Goal: Use online tool/utility: Utilize a website feature to perform a specific function

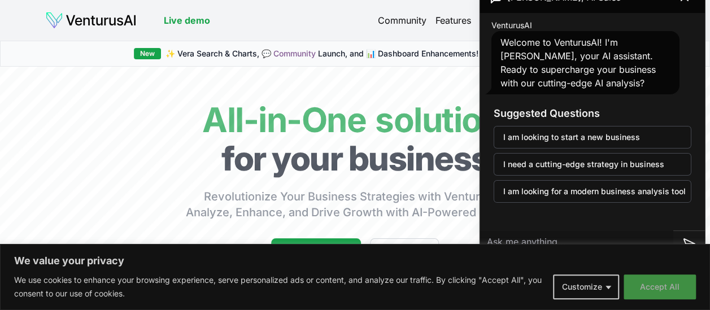
click at [670, 280] on button "Accept All" at bounding box center [659, 286] width 72 height 25
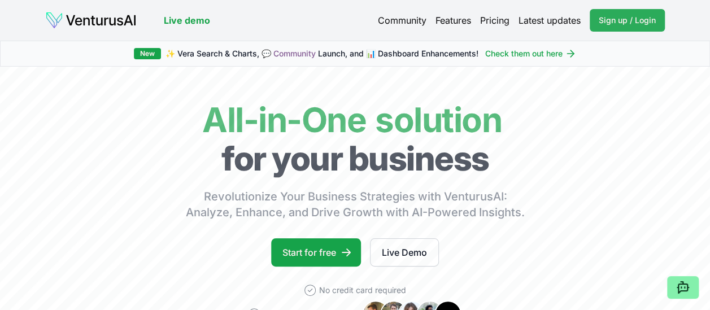
click at [630, 12] on link "Sign up / Login Login" at bounding box center [626, 20] width 75 height 23
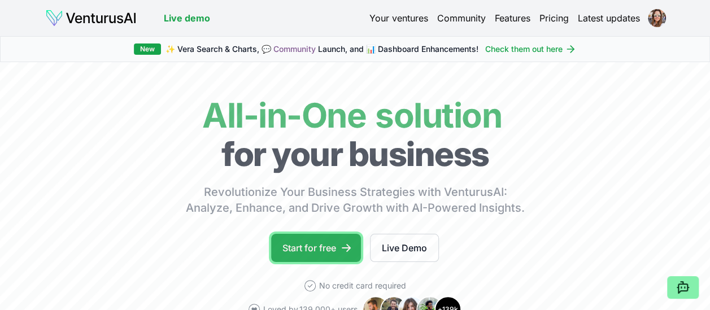
click at [342, 243] on icon at bounding box center [345, 247] width 11 height 11
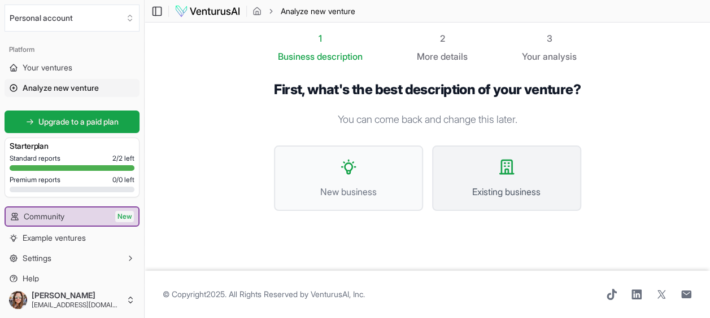
click at [500, 199] on span "Existing business" at bounding box center [506, 192] width 124 height 14
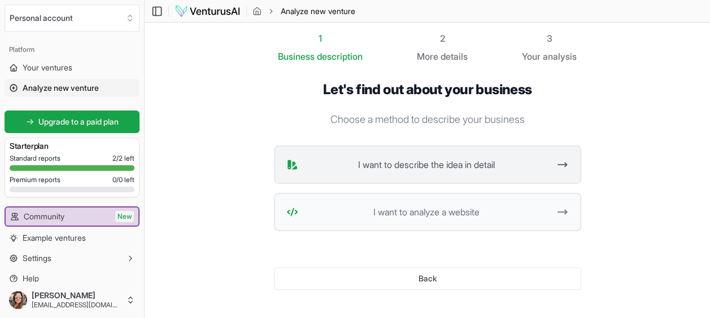
click at [501, 168] on span "I want to describe the idea in detail" at bounding box center [426, 165] width 247 height 14
click at [430, 213] on span "I want to analyze a website" at bounding box center [426, 213] width 247 height 14
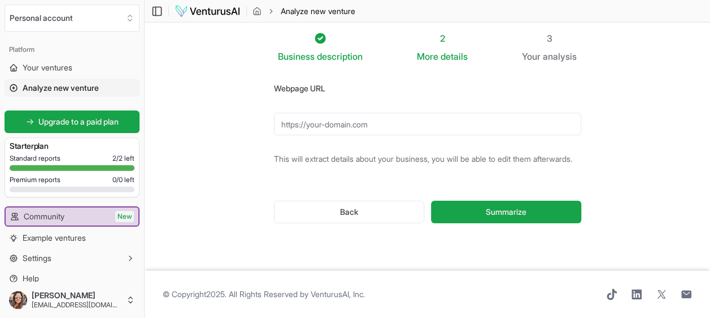
paste input "https://www.esenfc.pt/pt"
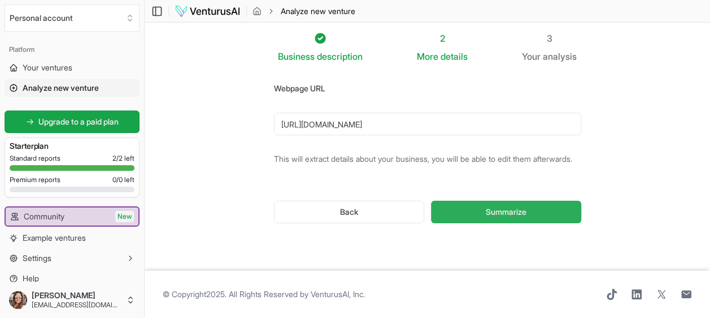
type input "https://www.esenfc.pt/pt"
click at [518, 218] on span "Summarize" at bounding box center [506, 212] width 41 height 11
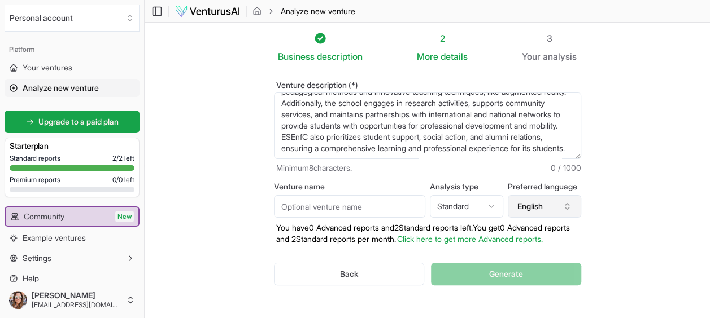
click at [575, 209] on button "English" at bounding box center [544, 206] width 73 height 23
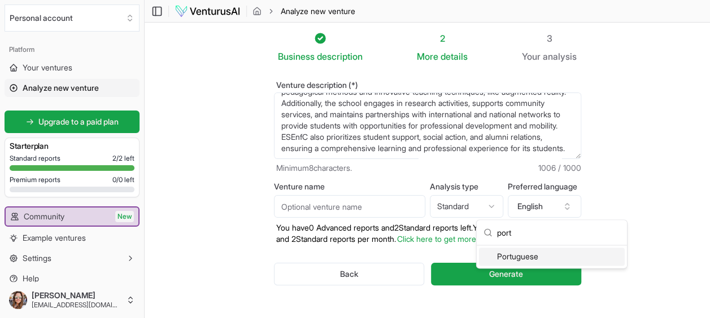
type input "port"
click at [531, 259] on div "Portuguese" at bounding box center [552, 257] width 146 height 18
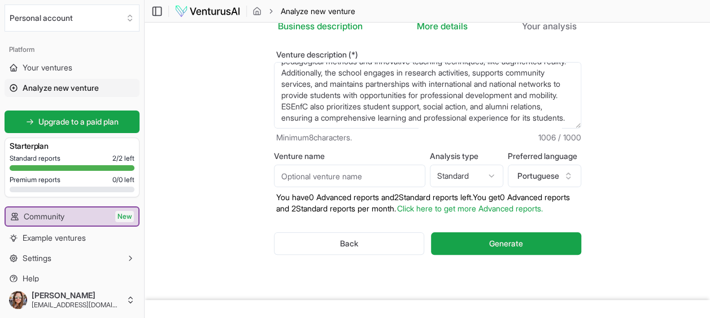
scroll to position [71, 0]
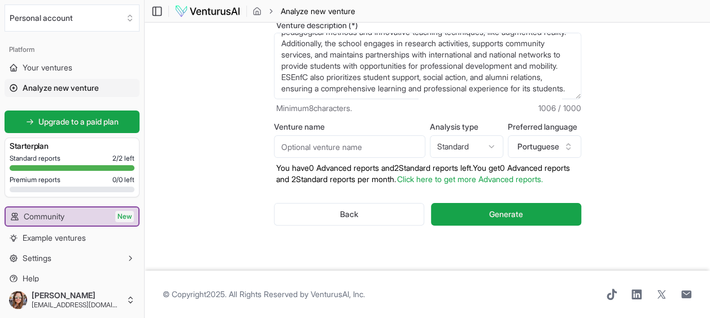
click at [382, 136] on input "Venture name" at bounding box center [349, 147] width 151 height 23
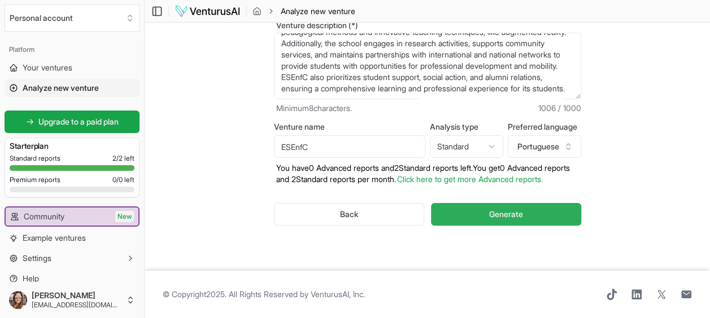
type input "ESEnfC"
click at [500, 216] on span "Generate" at bounding box center [506, 214] width 34 height 11
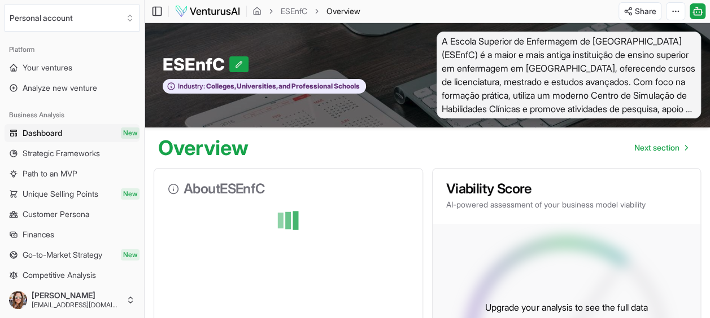
click at [691, 108] on span "A Escola Superior de Enfermagem de Coimbra (ESEnfC) é a maior e mais antiga ins…" at bounding box center [568, 75] width 265 height 87
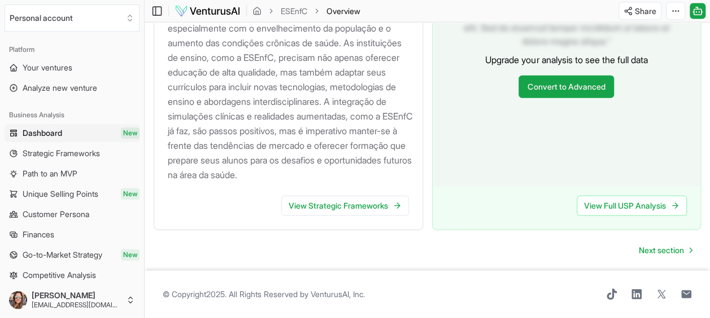
scroll to position [1340, 0]
click at [373, 208] on link "View Strategic Frameworks" at bounding box center [345, 206] width 128 height 20
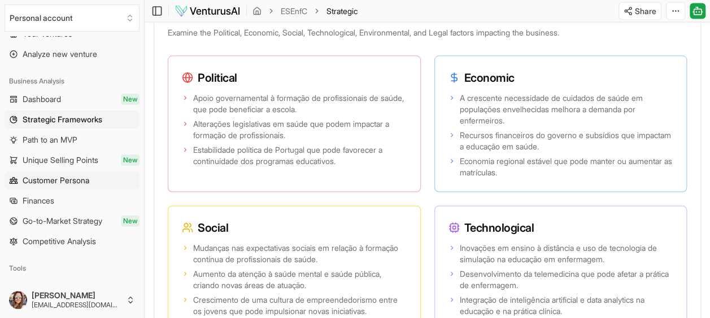
scroll to position [56, 0]
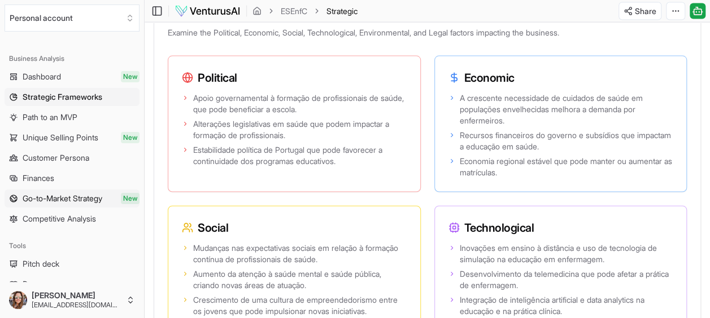
click at [102, 196] on span "Go-to-Market Strategy" at bounding box center [63, 198] width 80 height 11
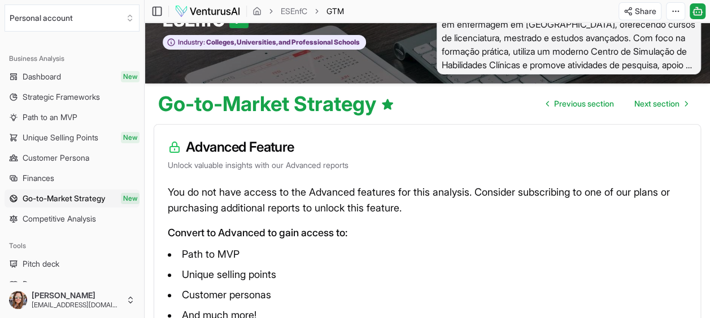
scroll to position [113, 0]
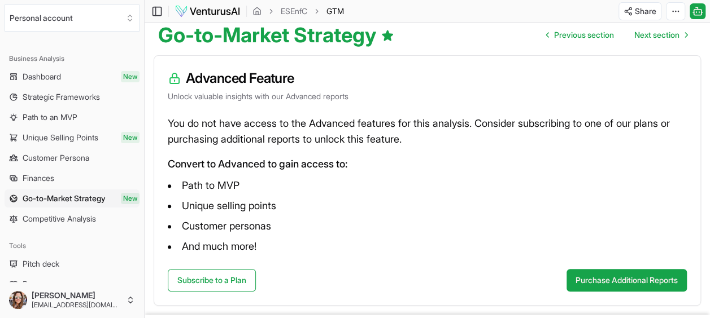
click at [64, 221] on span "Competitive Analysis" at bounding box center [59, 218] width 73 height 11
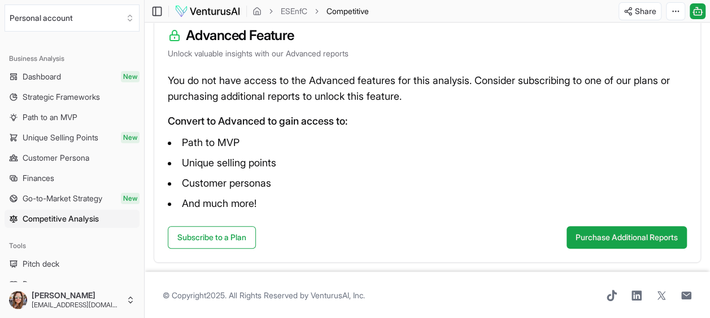
scroll to position [43, 0]
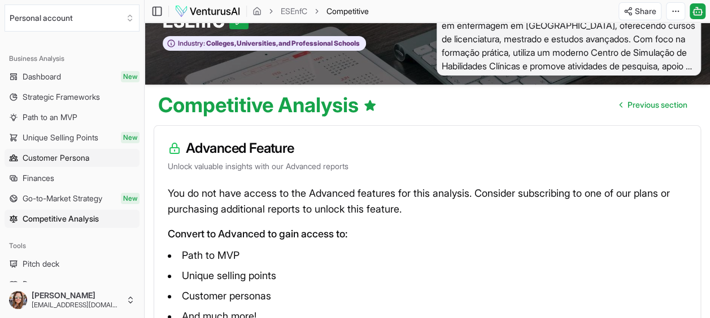
click at [73, 157] on span "Customer Persona" at bounding box center [56, 157] width 67 height 11
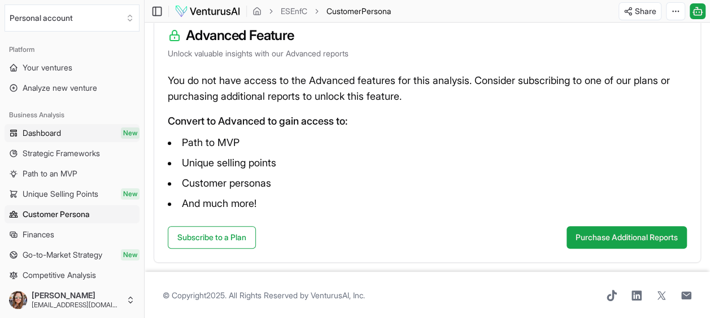
click at [47, 133] on span "Dashboard" at bounding box center [42, 133] width 38 height 11
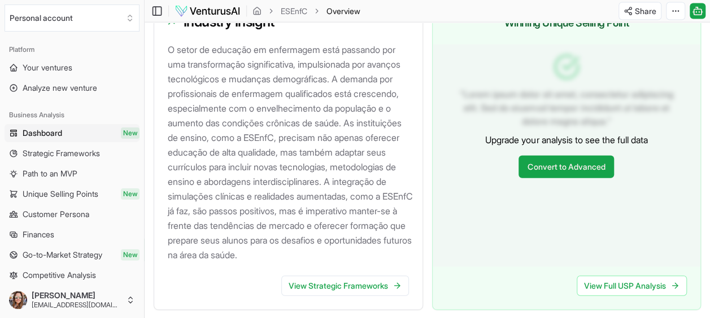
scroll to position [1242, 0]
